Goal: Information Seeking & Learning: Check status

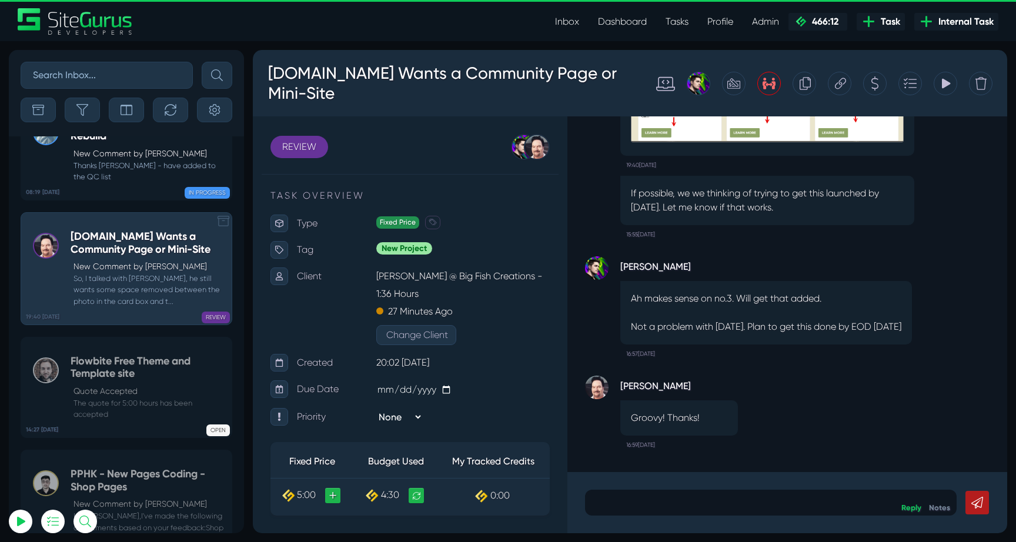
scroll to position [-46377, 0]
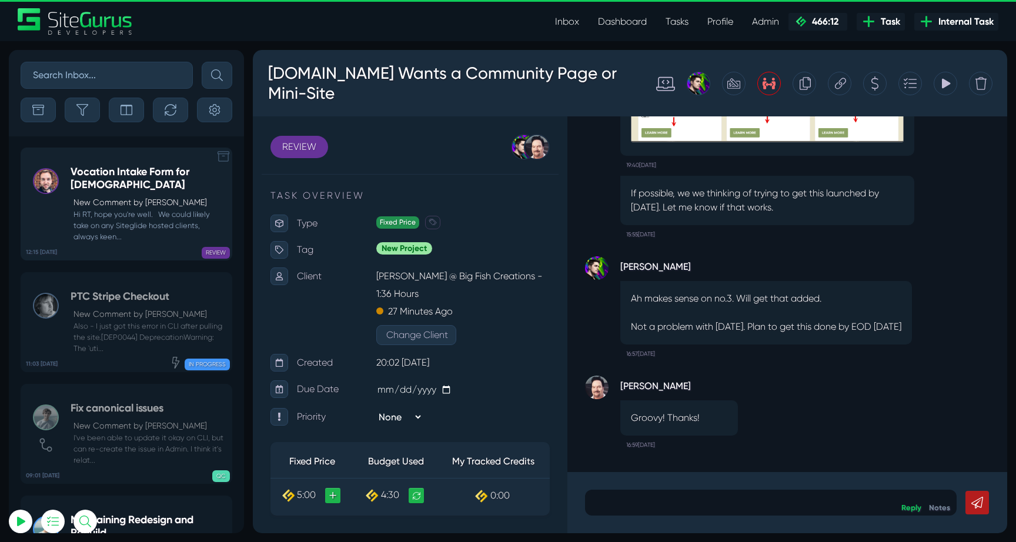
click at [117, 174] on h5 "Vocation Intake Form for Carmelites" at bounding box center [148, 178] width 155 height 25
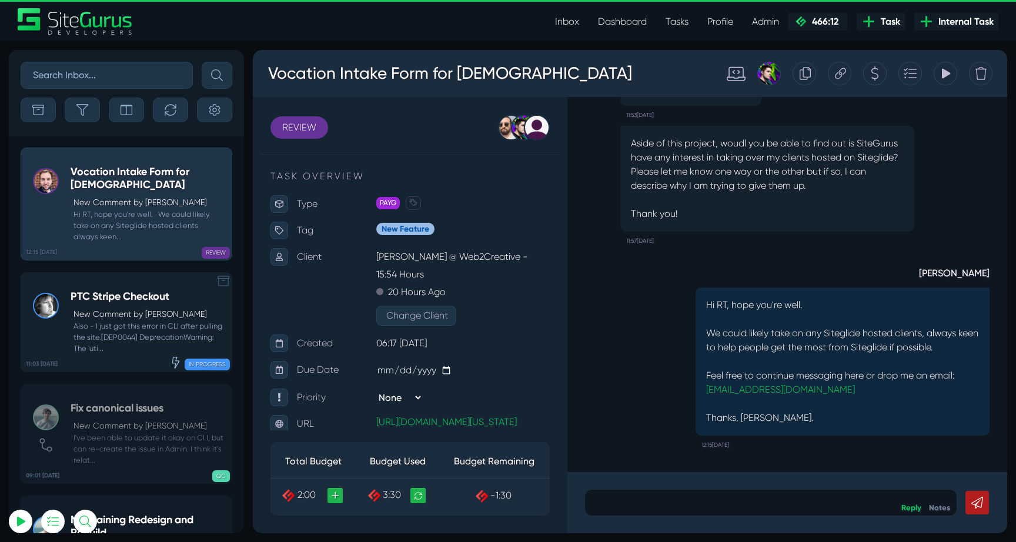
click at [122, 301] on h5 "PTC Stripe Checkout" at bounding box center [148, 296] width 155 height 13
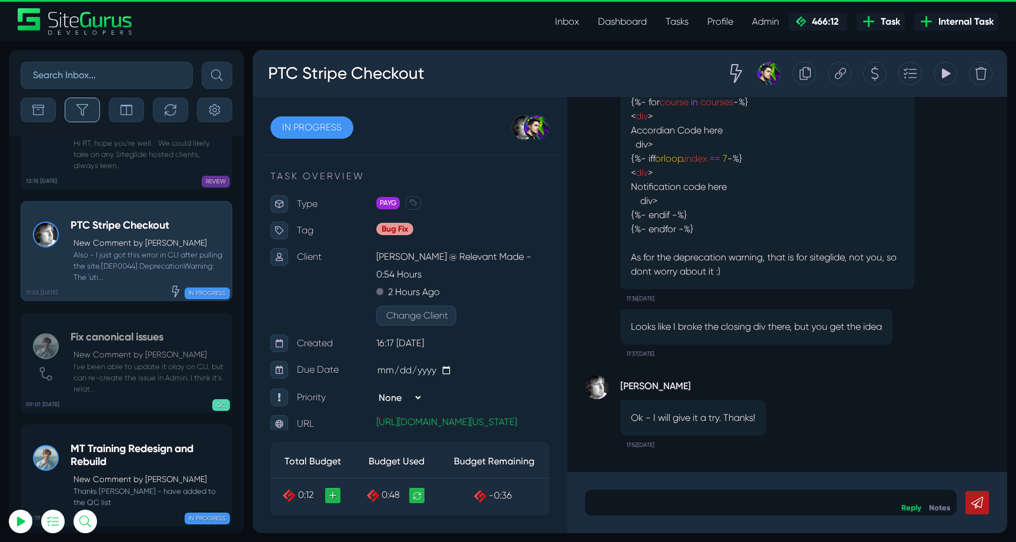
click at [85, 108] on icon "button" at bounding box center [82, 110] width 12 height 12
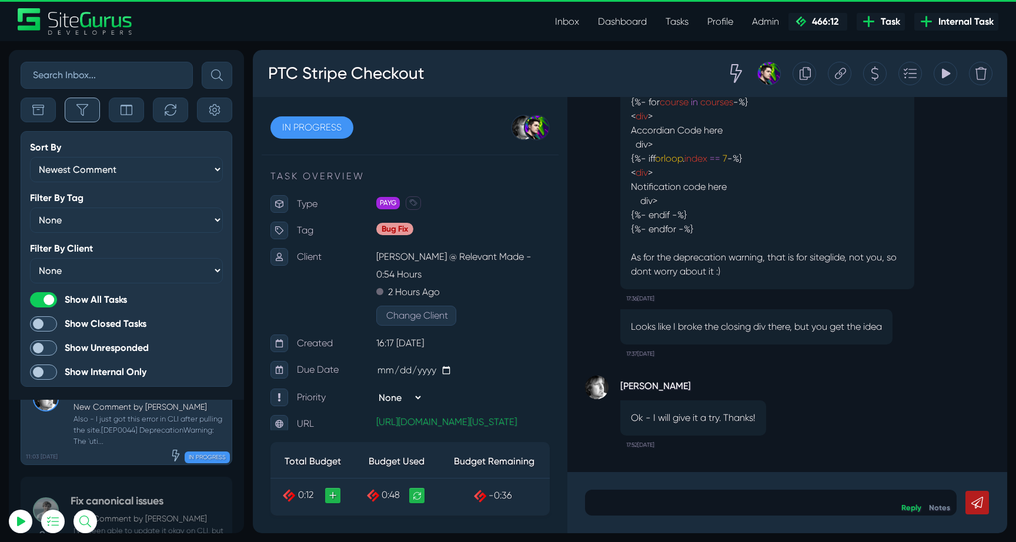
scroll to position [-46517, 0]
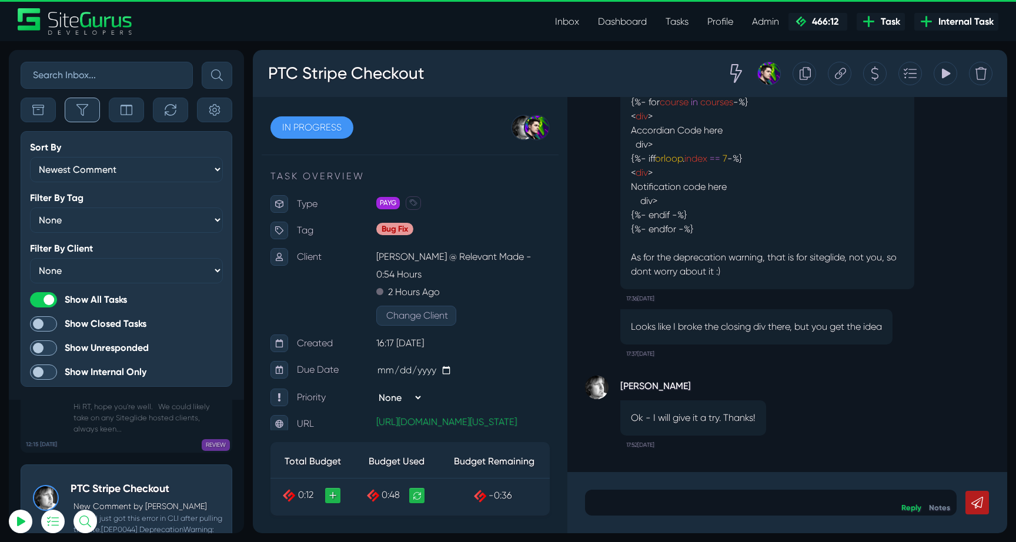
click at [82, 110] on icon "button" at bounding box center [82, 110] width 12 height 12
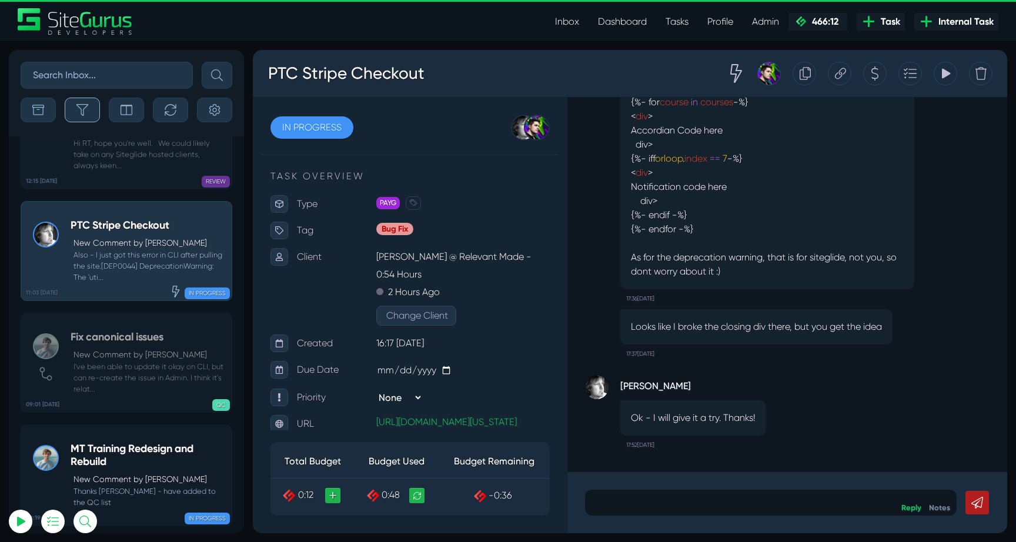
scroll to position [-46253, 0]
click at [160, 106] on button "button" at bounding box center [170, 110] width 35 height 25
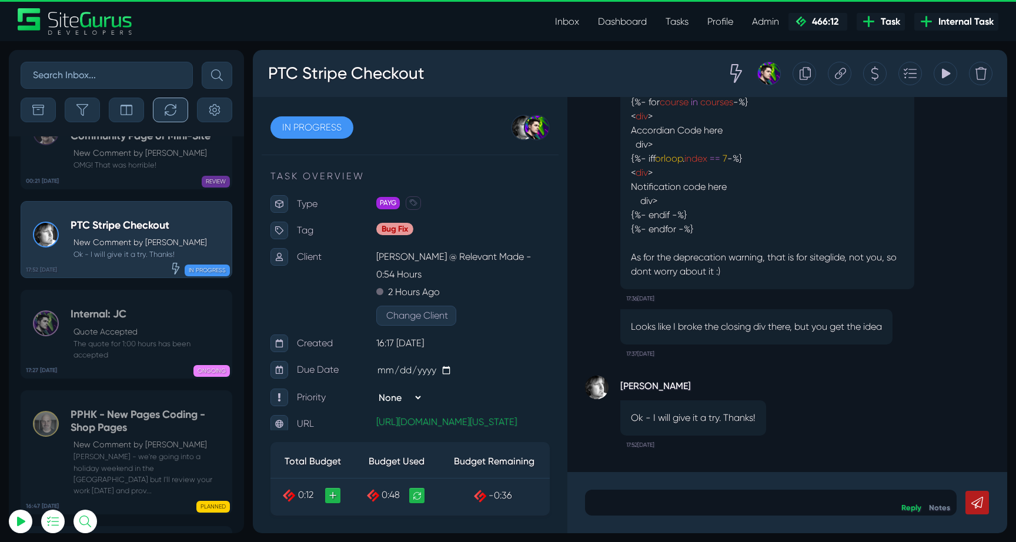
scroll to position [-46767, 0]
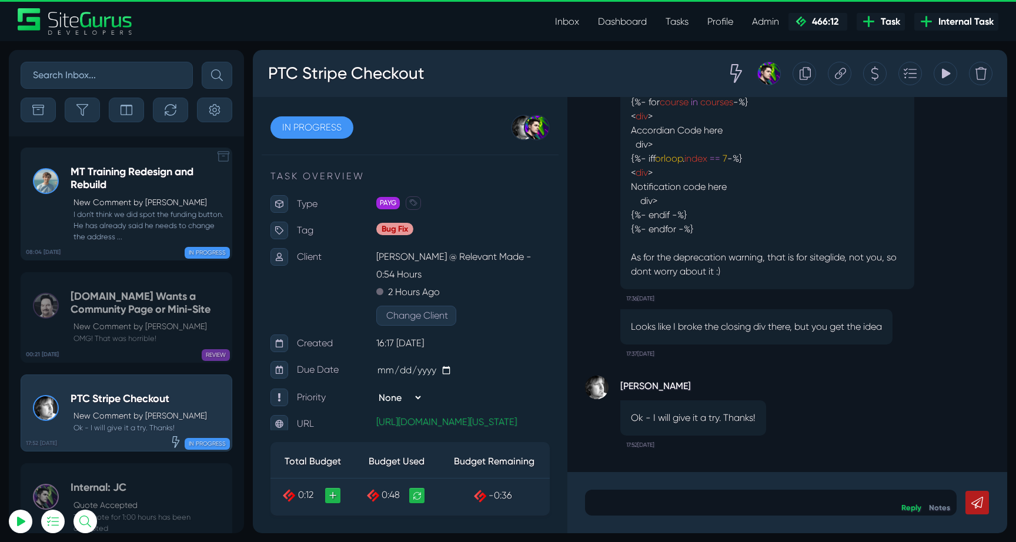
click at [109, 197] on p "New Comment by Matt Jones" at bounding box center [149, 202] width 152 height 12
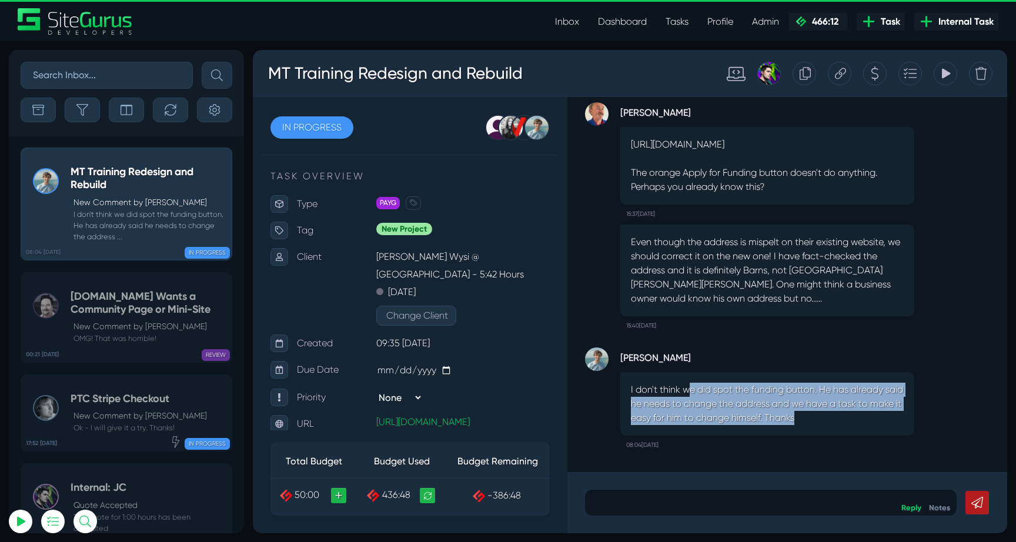
drag, startPoint x: 688, startPoint y: 396, endPoint x: 843, endPoint y: 414, distance: 156.8
click at [843, 414] on p "I don't think we did spot the funding button. He has already said he needs to c…" at bounding box center [767, 404] width 273 height 42
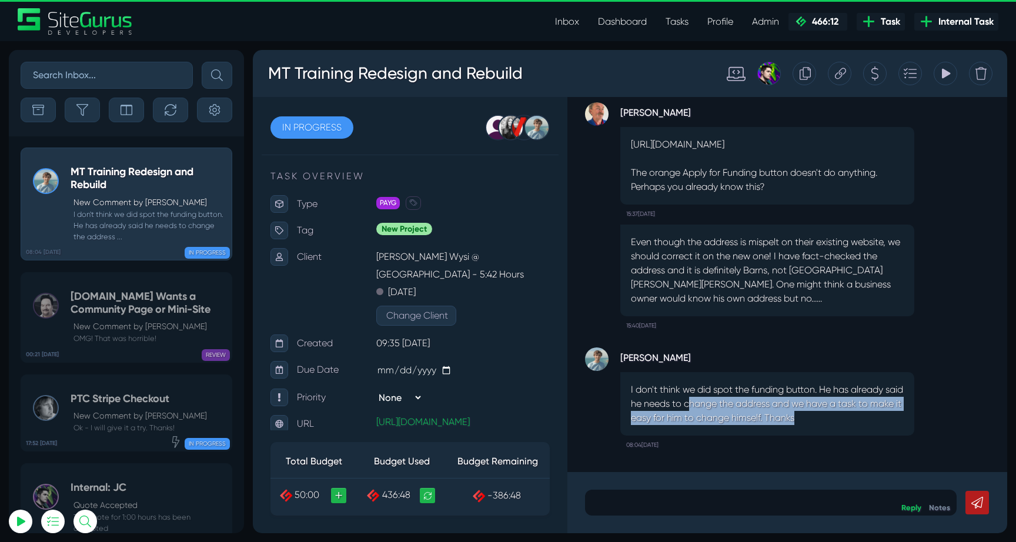
drag, startPoint x: 708, startPoint y: 404, endPoint x: 871, endPoint y: 415, distance: 163.2
click at [871, 415] on p "I don't think we did spot the funding button. He has already said he needs to c…" at bounding box center [767, 404] width 273 height 42
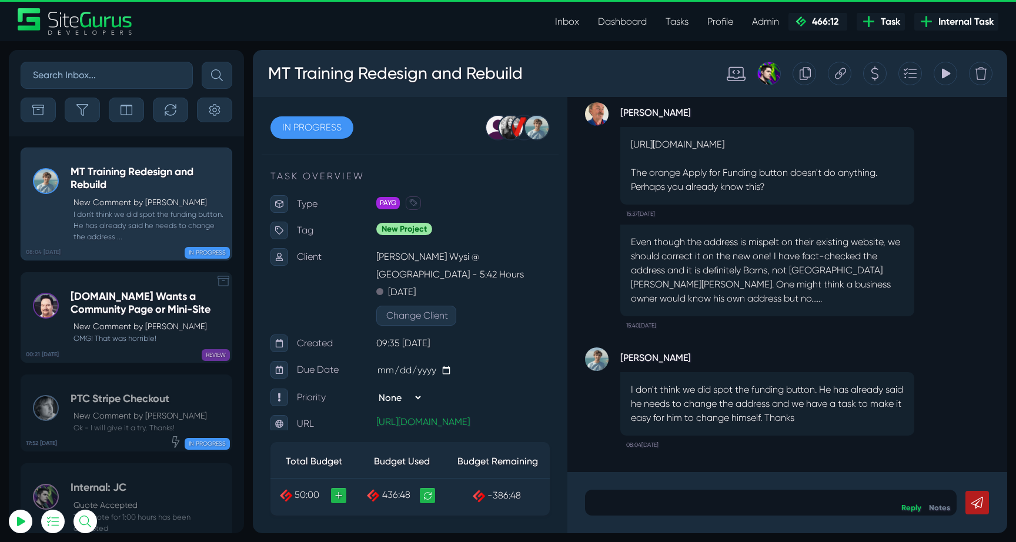
click at [122, 302] on h5 "PDH.ORG Wants a Community Page or Mini-Site" at bounding box center [148, 302] width 155 height 25
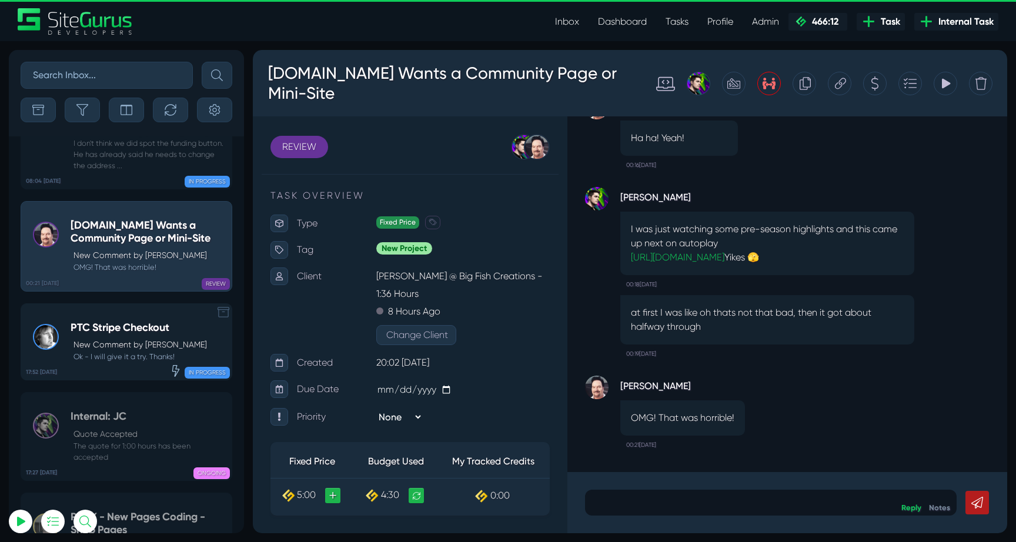
click at [99, 322] on div "PTC Stripe Checkout New Comment by DJ Lesniak Ok - I will give it a try. Thanks!" at bounding box center [139, 342] width 136 height 41
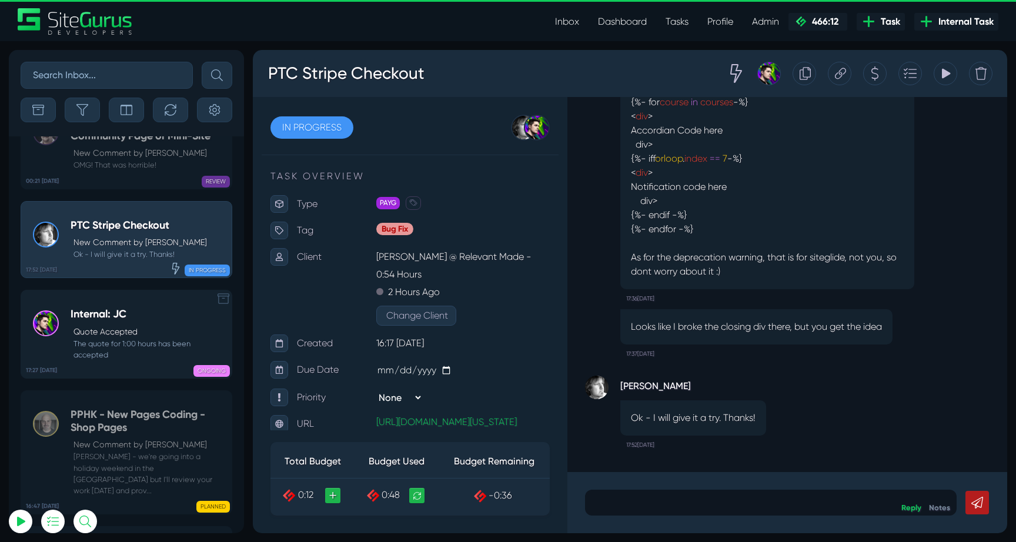
click at [130, 308] on h5 "Internal: JC" at bounding box center [148, 314] width 155 height 13
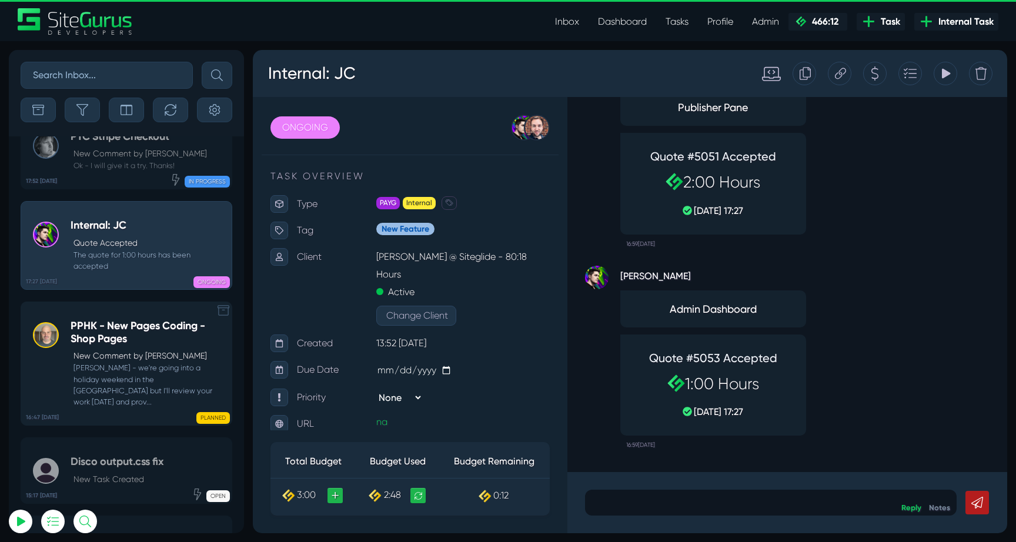
click at [122, 350] on p "New Comment by Devon Reehl" at bounding box center [149, 356] width 152 height 12
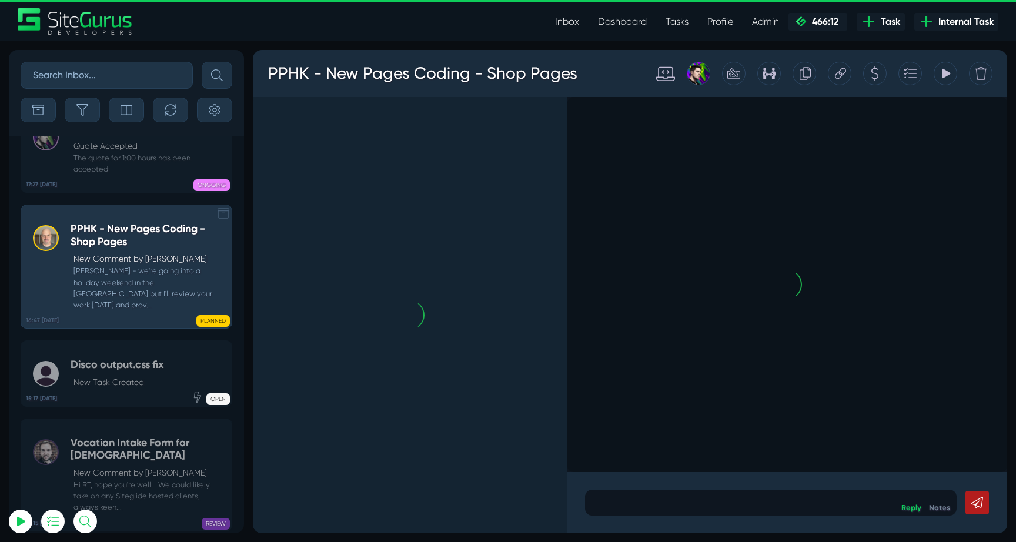
scroll to position [-46352, 0]
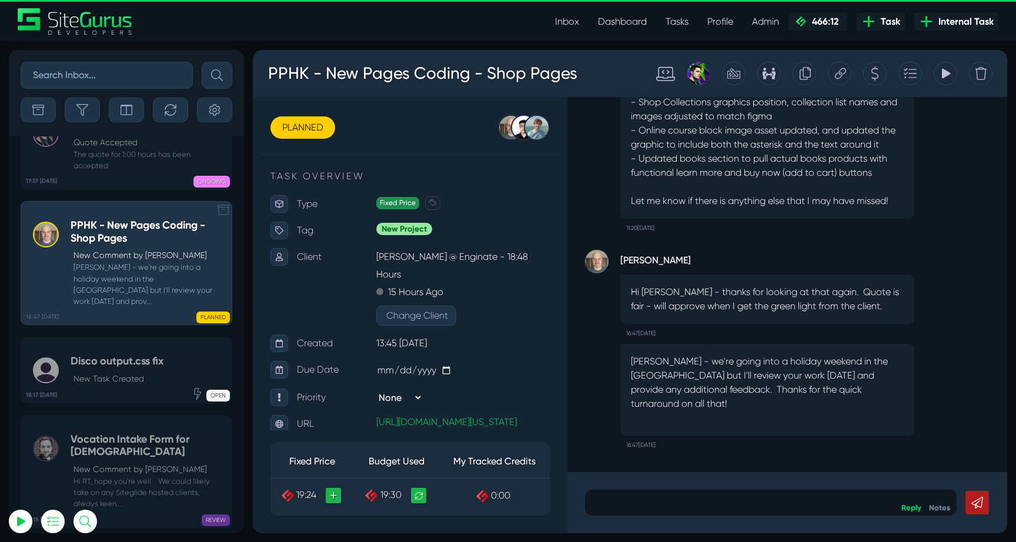
click at [122, 355] on h5 "Disco output.css fix" at bounding box center [117, 361] width 93 height 13
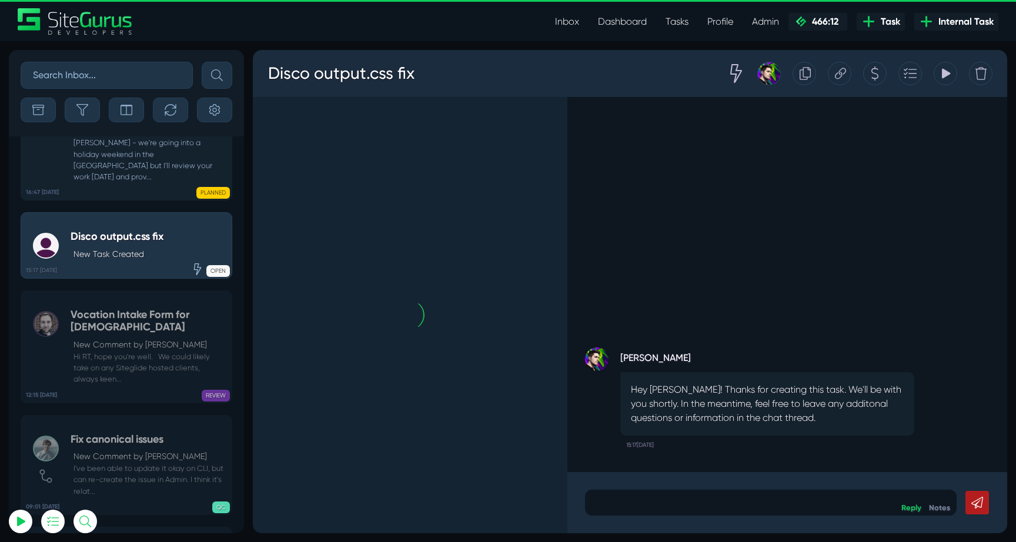
click at [122, 351] on small "Hi RT, hope you're well. We could likely take on any Siteglide hosted clients, …" at bounding box center [148, 368] width 155 height 34
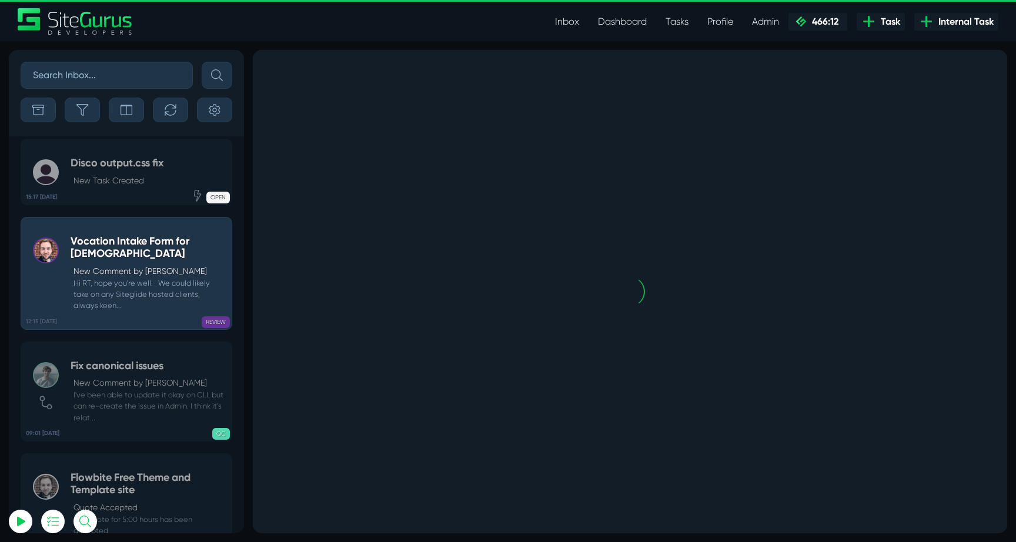
scroll to position [-46149, 0]
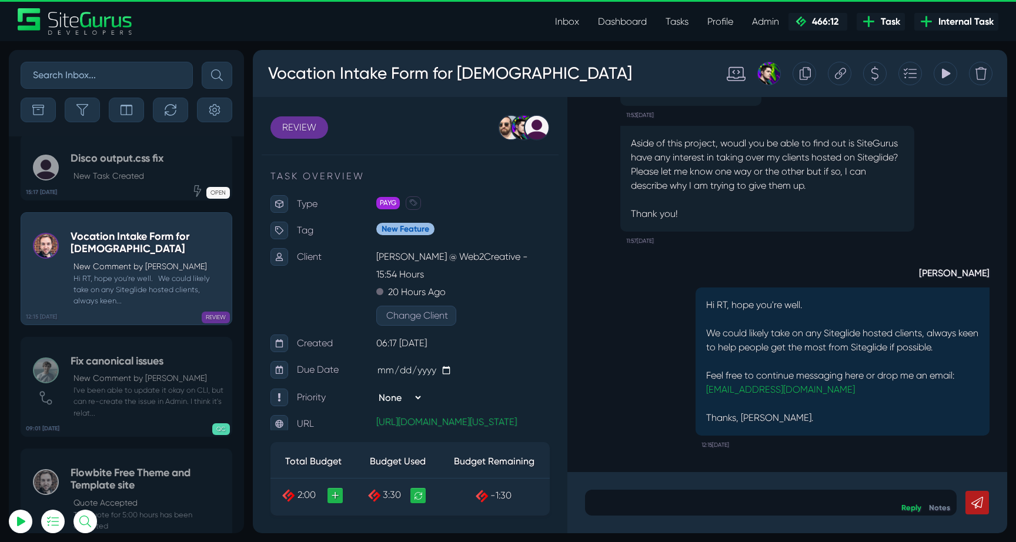
click at [122, 355] on h5 "Fix canonical issues" at bounding box center [148, 361] width 155 height 13
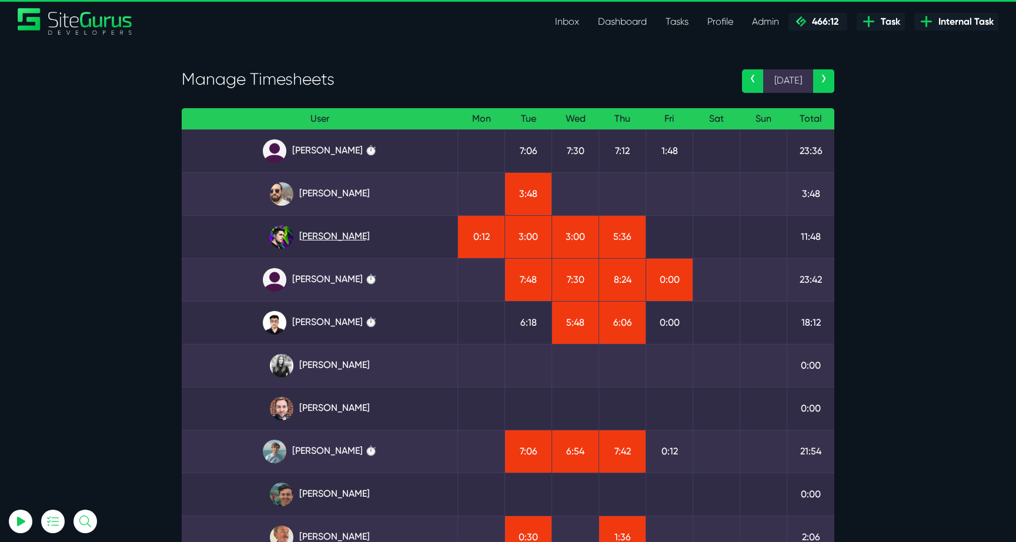
type input "[EMAIL_ADDRESS][DOMAIN_NAME]"
click at [346, 239] on link "[PERSON_NAME]" at bounding box center [319, 237] width 257 height 24
click at [56, 2] on header "Inbox Dashboard Tasks Profile Profile Transactions Planner Timesheet Calendar D…" at bounding box center [508, 20] width 1016 height 41
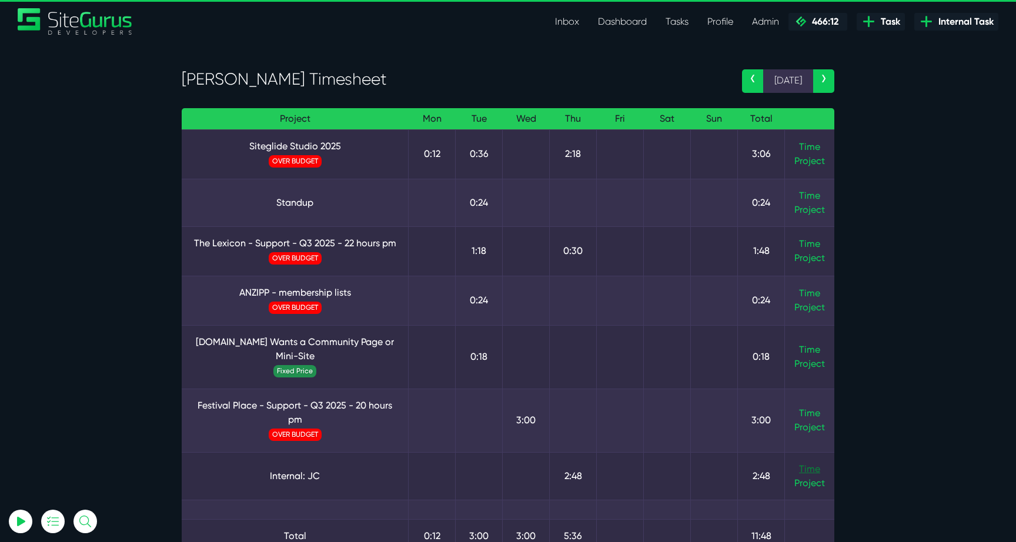
click at [808, 471] on link "Time" at bounding box center [809, 468] width 21 height 11
drag, startPoint x: 565, startPoint y: 156, endPoint x: 589, endPoint y: 156, distance: 24.1
click at [588, 156] on td "2:18" at bounding box center [573, 153] width 47 height 49
click at [589, 156] on td "2:18" at bounding box center [573, 153] width 47 height 49
click at [804, 148] on link "Time" at bounding box center [809, 146] width 21 height 11
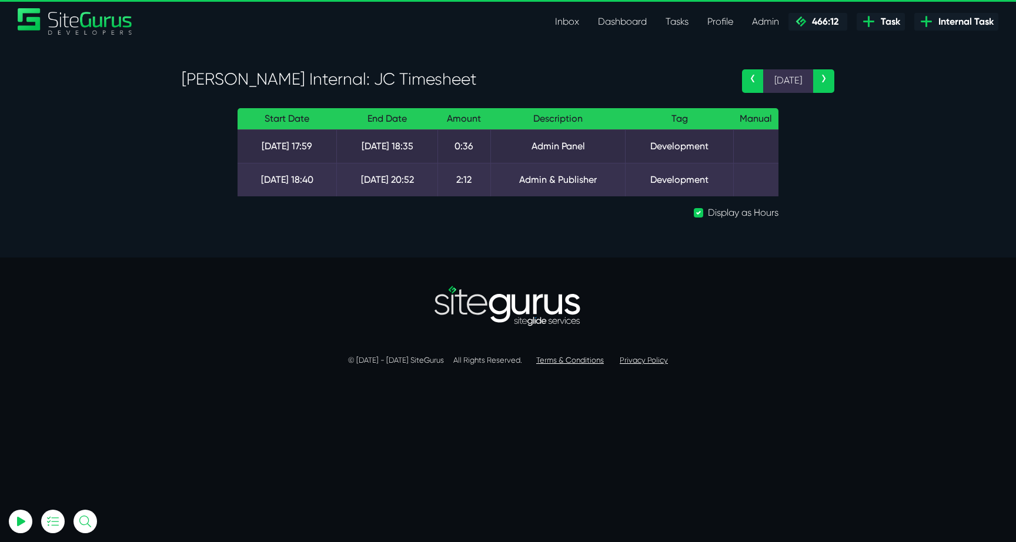
drag, startPoint x: 515, startPoint y: 171, endPoint x: 619, endPoint y: 172, distance: 104.6
click at [619, 172] on td "Admin & Publisher" at bounding box center [557, 180] width 135 height 34
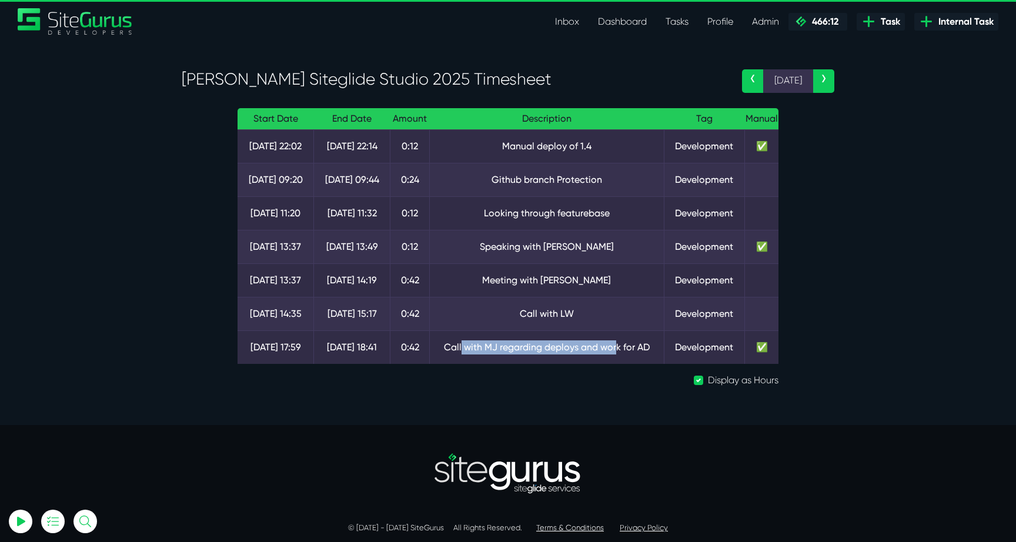
drag, startPoint x: 462, startPoint y: 346, endPoint x: 618, endPoint y: 346, distance: 156.3
click at [618, 346] on td "Call with MJ regarding deploys and work for AD" at bounding box center [546, 347] width 235 height 34
